Goal: Task Accomplishment & Management: Use online tool/utility

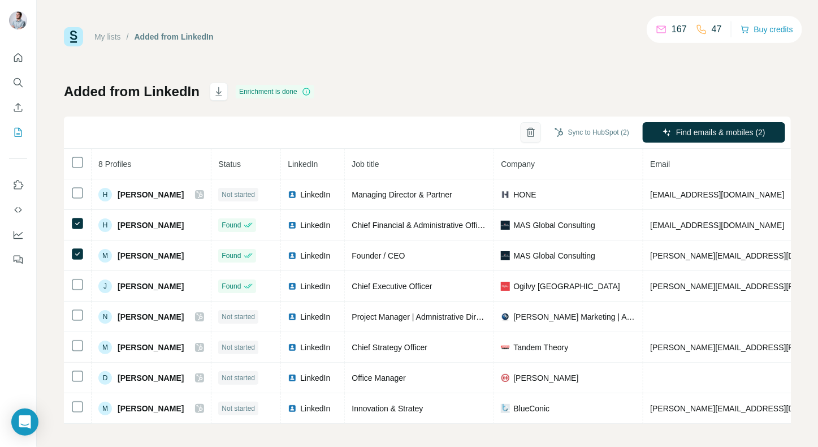
click at [530, 137] on icon "button" at bounding box center [530, 132] width 11 height 11
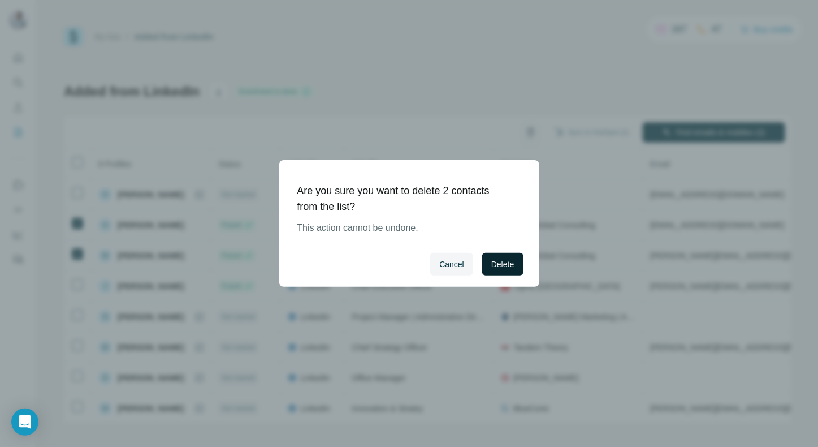
click at [507, 266] on span "Delete" at bounding box center [502, 263] width 23 height 11
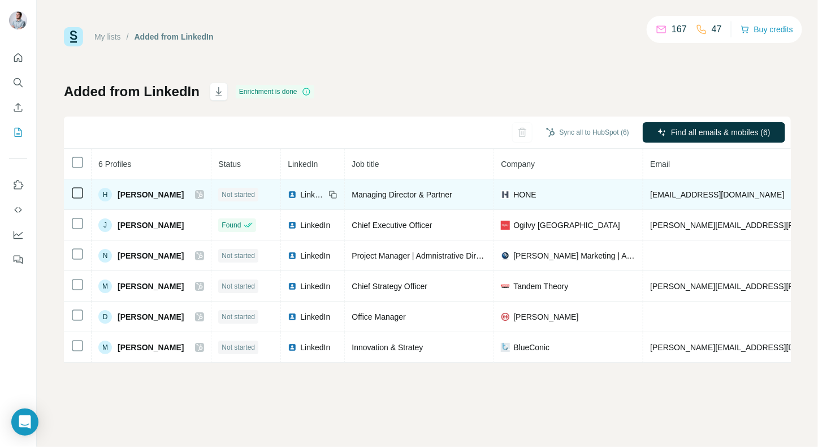
click at [155, 200] on div "H [PERSON_NAME]" at bounding box center [140, 195] width 85 height 14
click at [154, 197] on span "[PERSON_NAME]" at bounding box center [151, 194] width 66 height 11
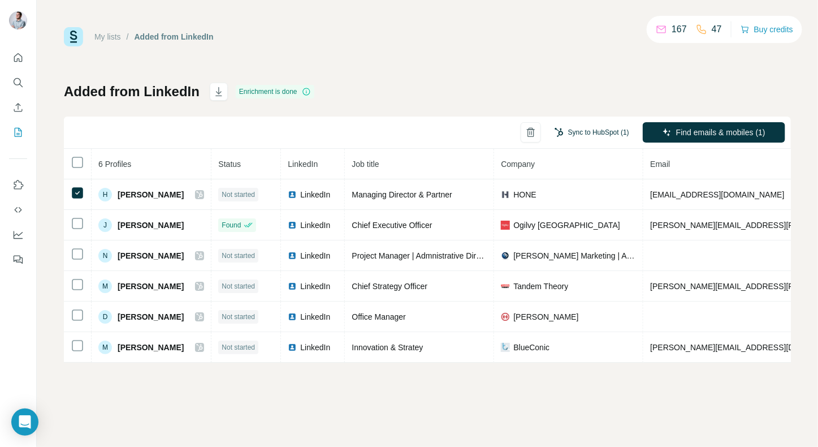
click at [592, 137] on button "Sync to HubSpot (1)" at bounding box center [592, 132] width 90 height 17
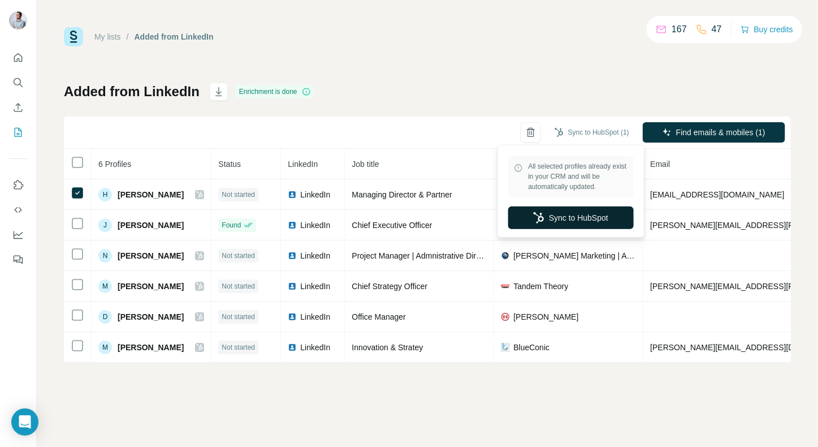
click at [554, 219] on button "Sync to HubSpot" at bounding box center [571, 217] width 126 height 23
